Goal: Task Accomplishment & Management: Manage account settings

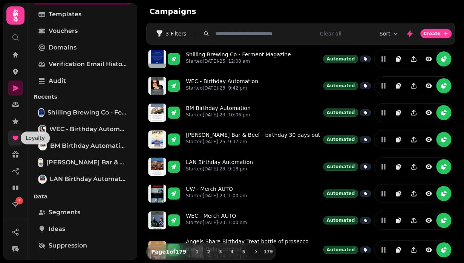
click at [16, 138] on icon at bounding box center [15, 137] width 6 height 5
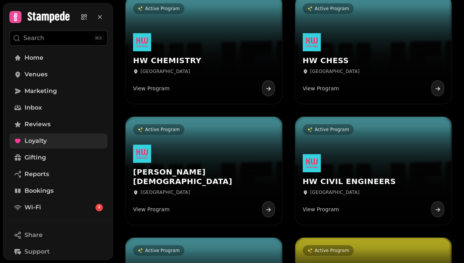
scroll to position [2516, 0]
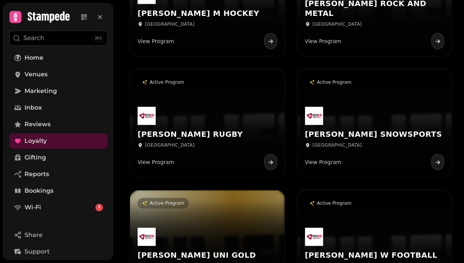
scroll to position [7877, 0]
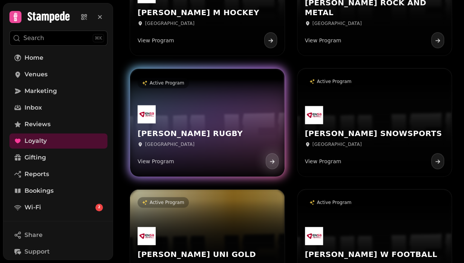
click at [219, 118] on div "NAPIER RUGBY Edinburgh View Program" at bounding box center [207, 137] width 155 height 78
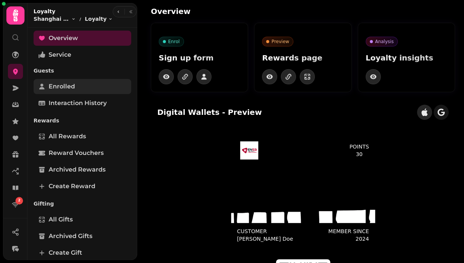
click at [58, 84] on span "Enrolled" at bounding box center [62, 86] width 26 height 9
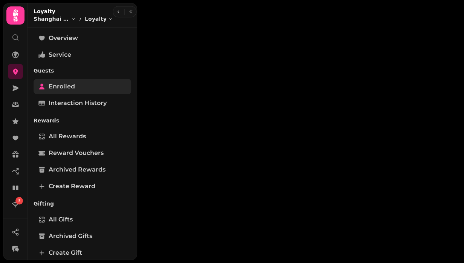
select select "**"
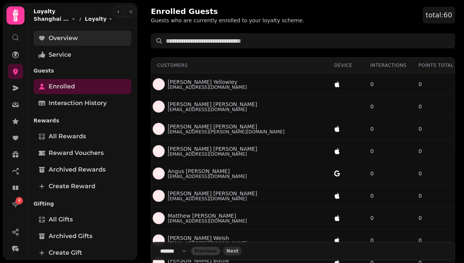
click at [58, 43] on link "Overview" at bounding box center [83, 38] width 98 height 15
